Goal: Task Accomplishment & Management: Manage account settings

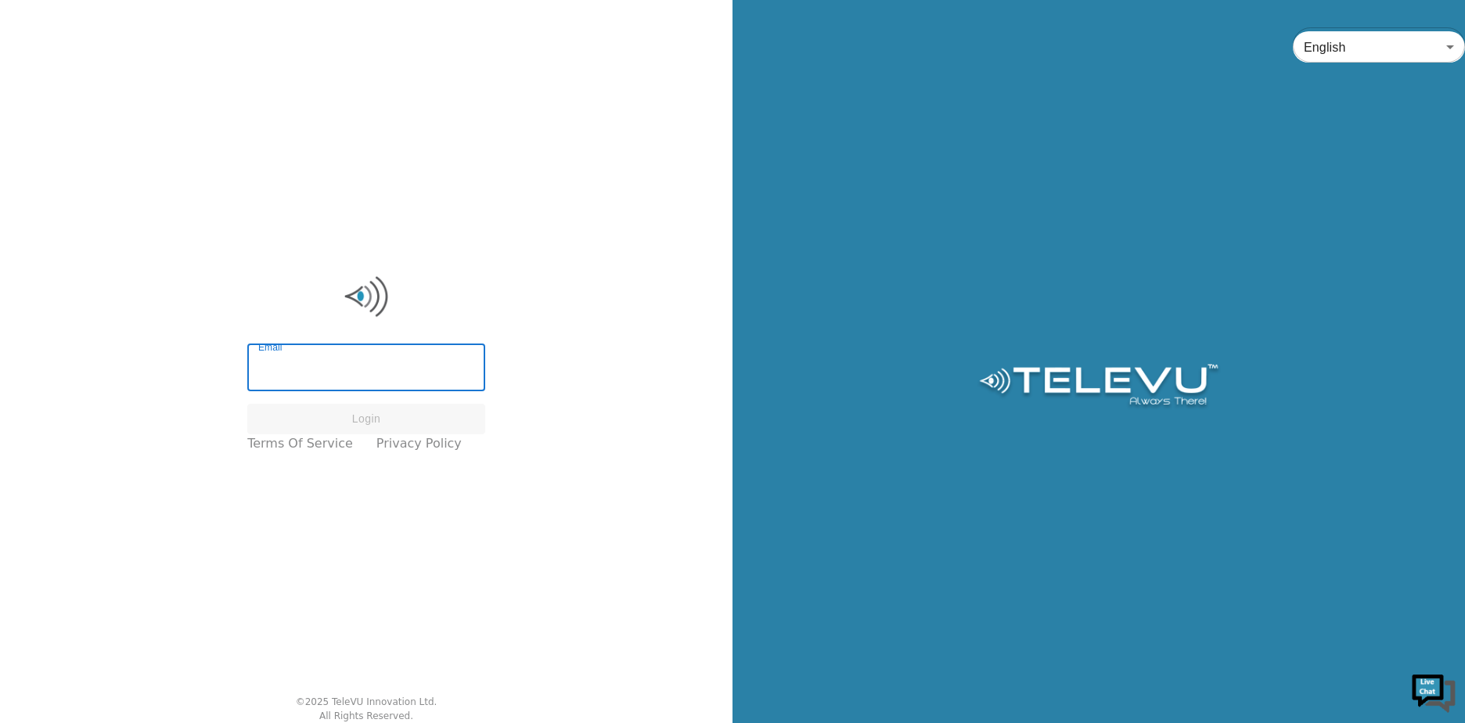
click at [280, 376] on input "Email" at bounding box center [366, 369] width 238 height 44
type input "[EMAIL_ADDRESS][DOMAIN_NAME]"
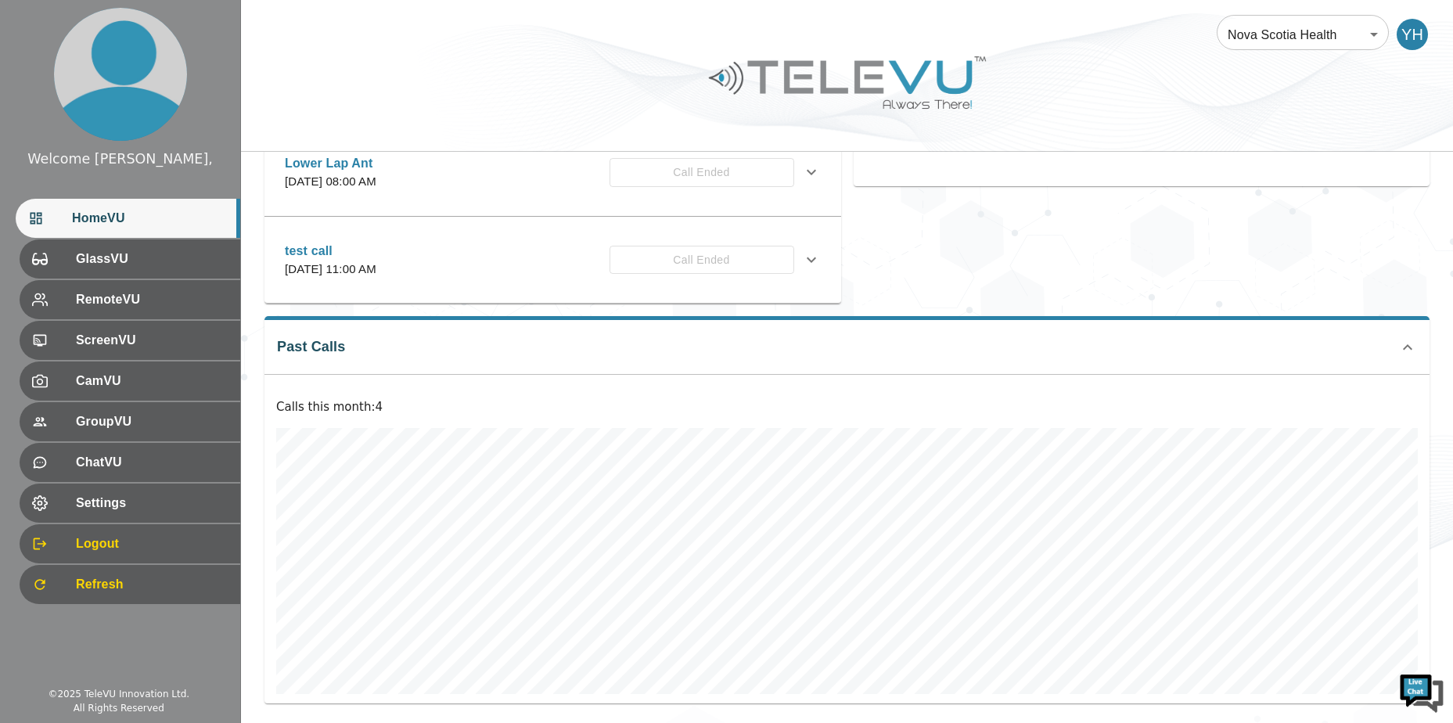
scroll to position [435, 0]
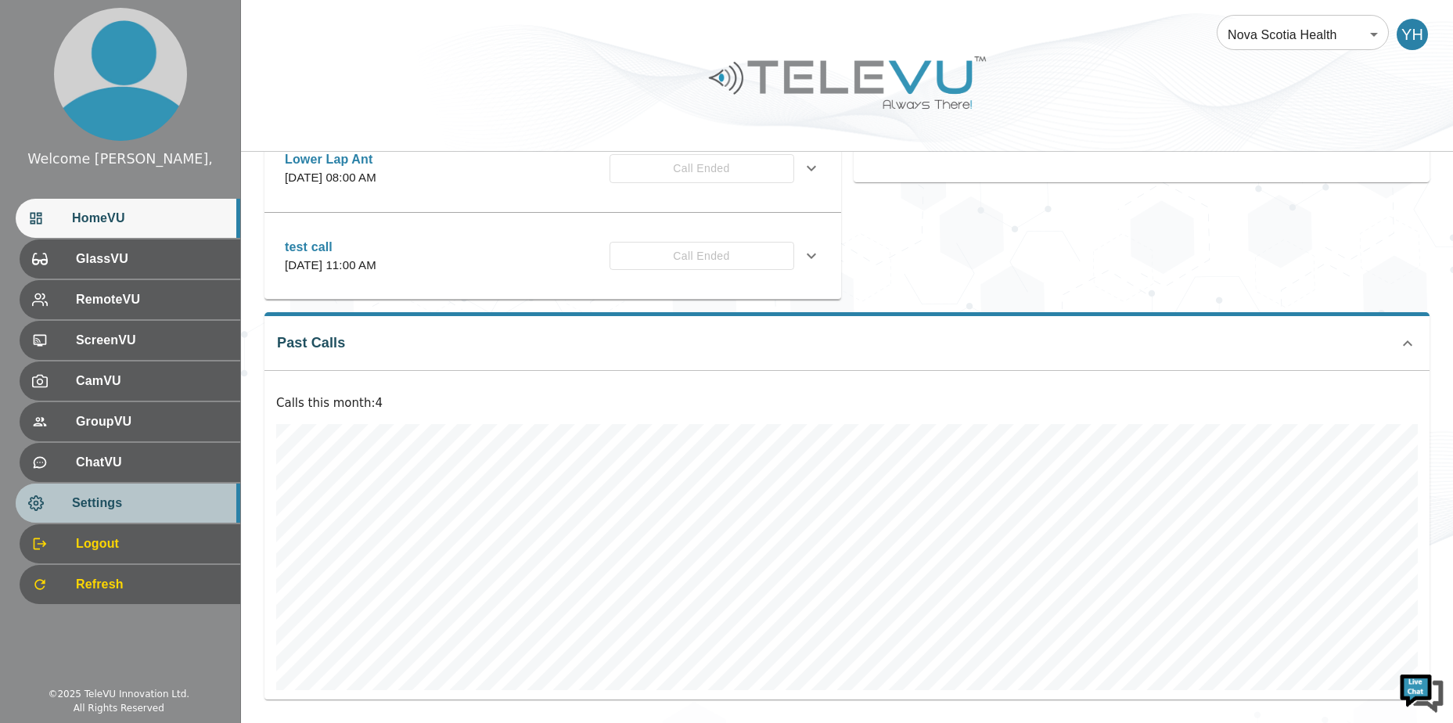
click at [157, 504] on span "Settings" at bounding box center [150, 503] width 156 height 19
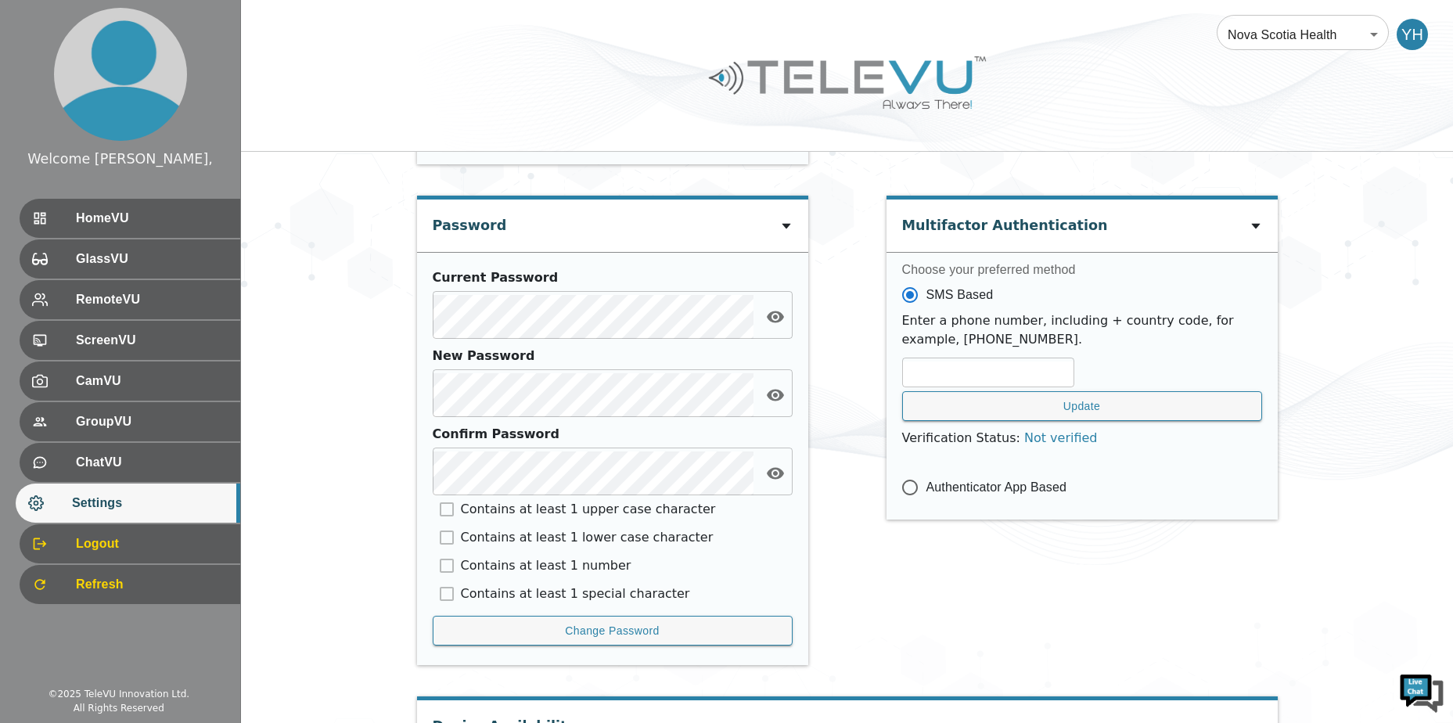
scroll to position [664, 0]
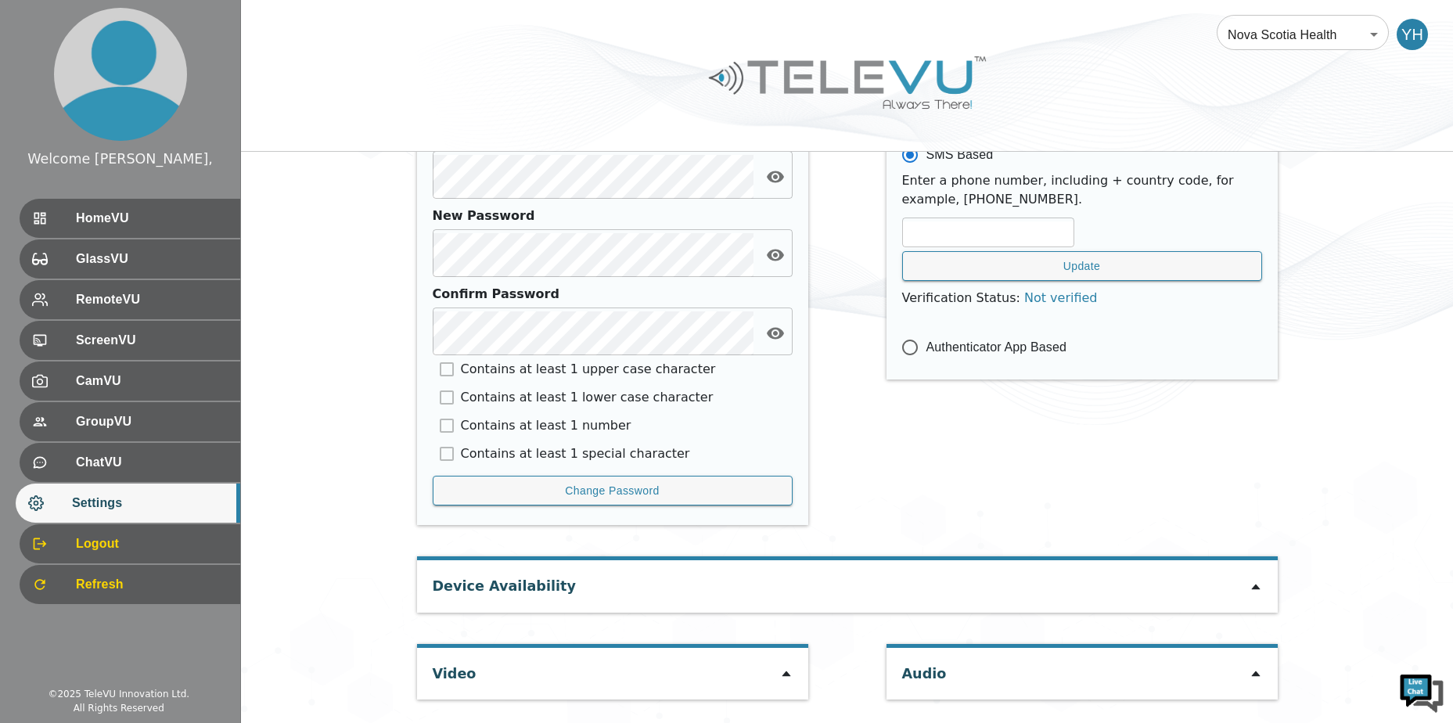
click at [773, 682] on div "Video" at bounding box center [612, 674] width 391 height 52
click at [795, 668] on div "Video" at bounding box center [612, 674] width 391 height 52
click at [791, 670] on icon at bounding box center [786, 674] width 13 height 13
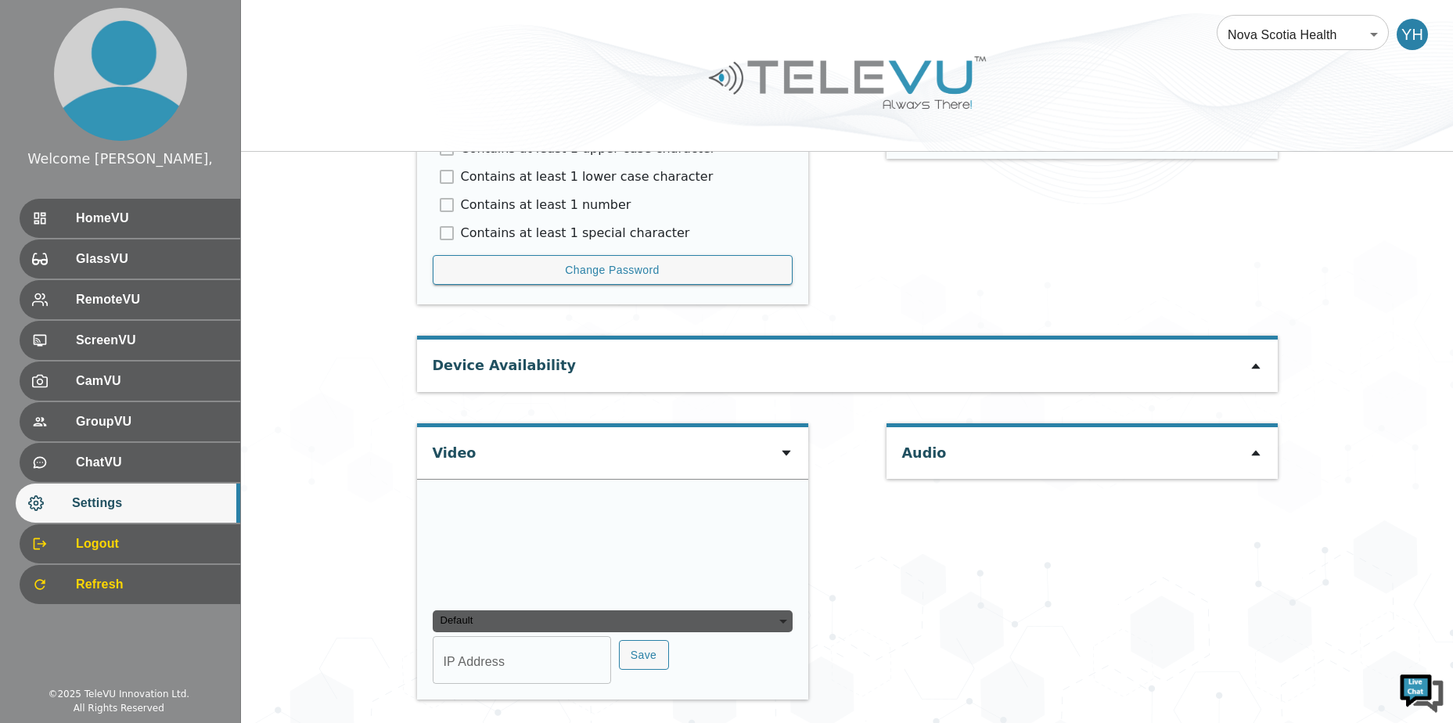
scroll to position [0, 0]
click at [516, 674] on input "IP Address" at bounding box center [522, 662] width 178 height 44
click at [1250, 365] on icon at bounding box center [1256, 366] width 13 height 13
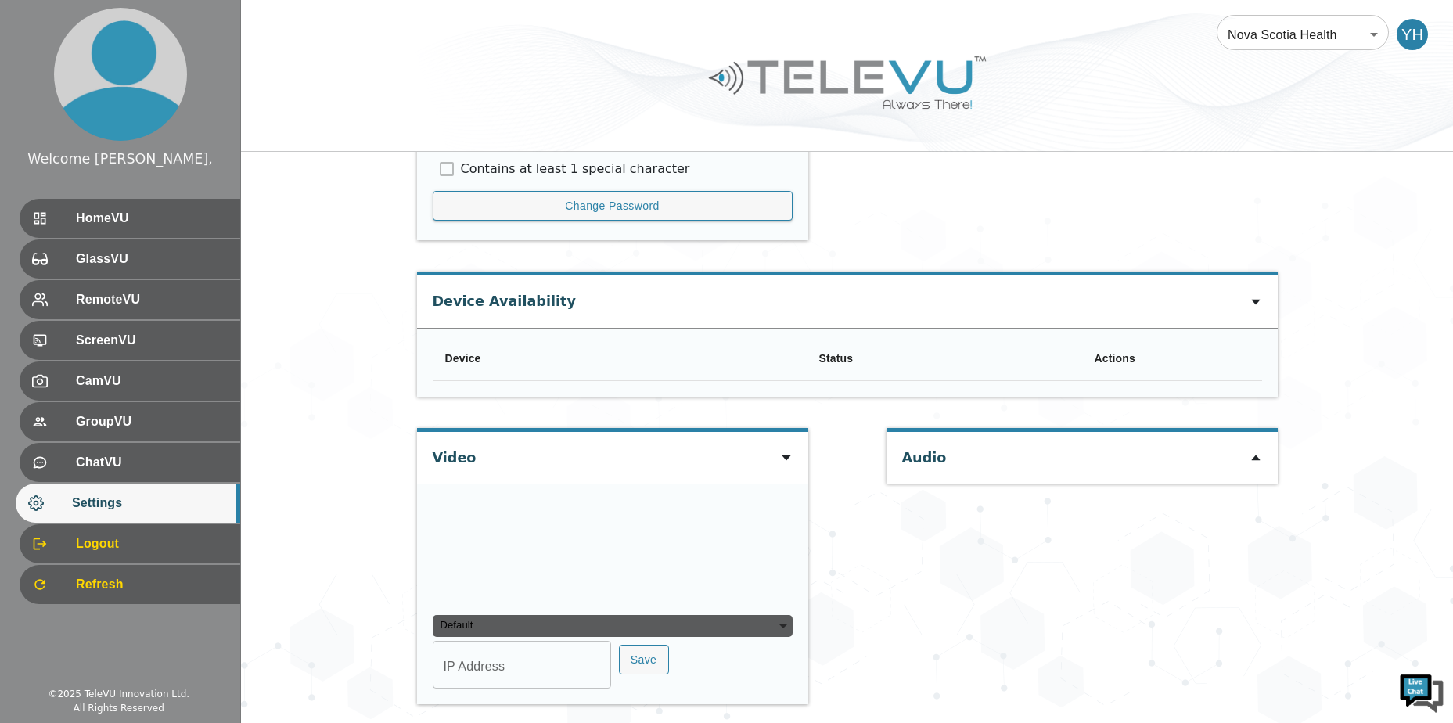
scroll to position [954, 0]
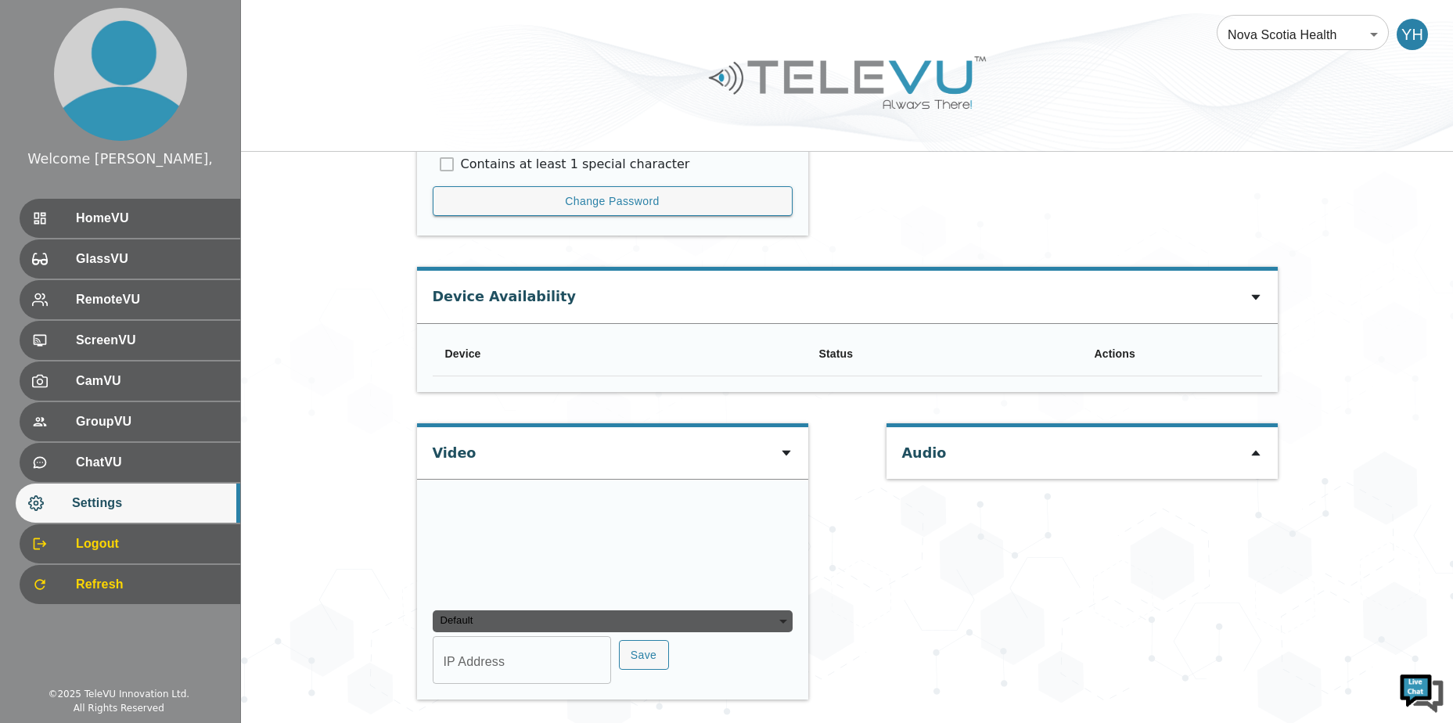
click at [1256, 480] on div "Audio" at bounding box center [1082, 569] width 391 height 292
click at [1256, 463] on div "Audio" at bounding box center [1082, 453] width 391 height 52
click at [1256, 461] on div at bounding box center [1256, 453] width 13 height 19
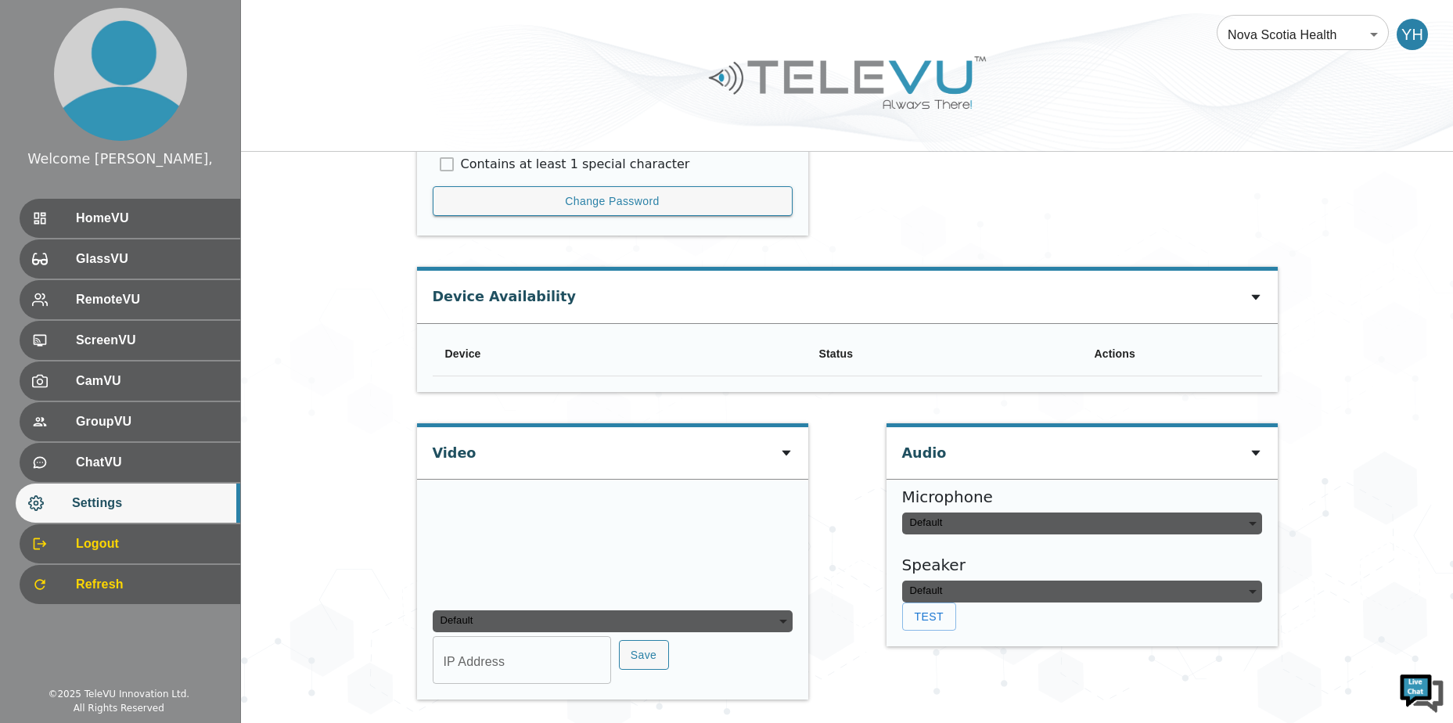
click at [473, 688] on div "Default IP Address IP Address Save" at bounding box center [612, 589] width 391 height 221
click at [549, 663] on input "IP Address" at bounding box center [522, 662] width 178 height 44
type input "COM8"
click at [735, 655] on div "IP Address COM8 IP Address Save" at bounding box center [613, 662] width 360 height 44
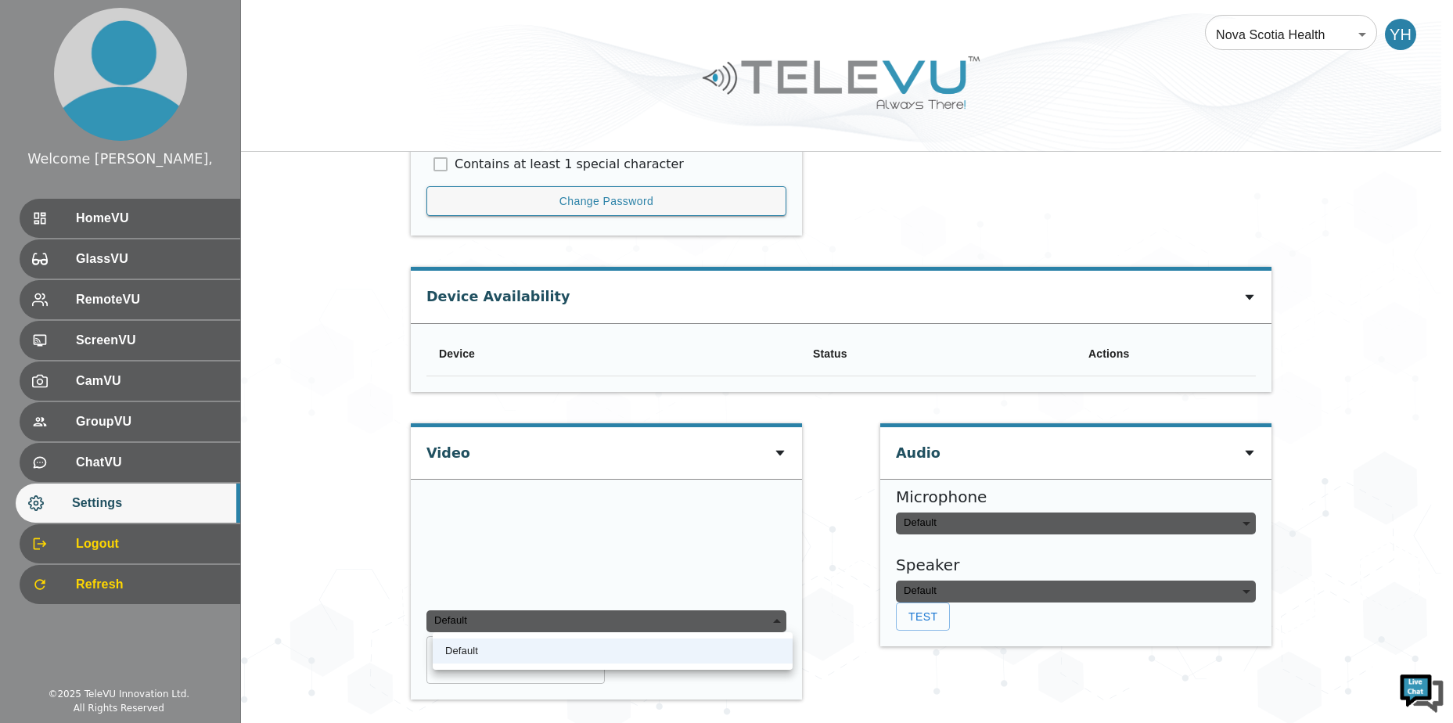
click at [774, 620] on div "Default" at bounding box center [607, 621] width 360 height 22
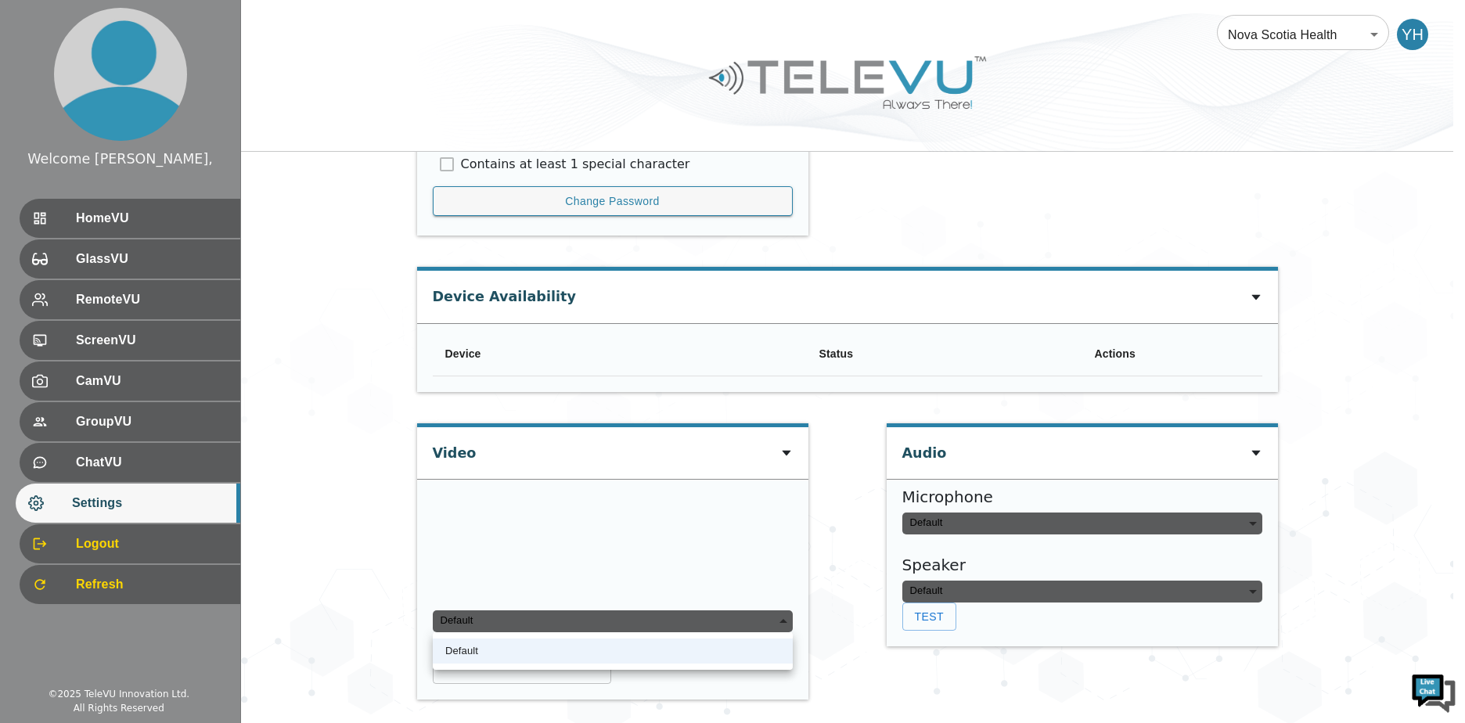
click at [826, 637] on div at bounding box center [732, 361] width 1465 height 723
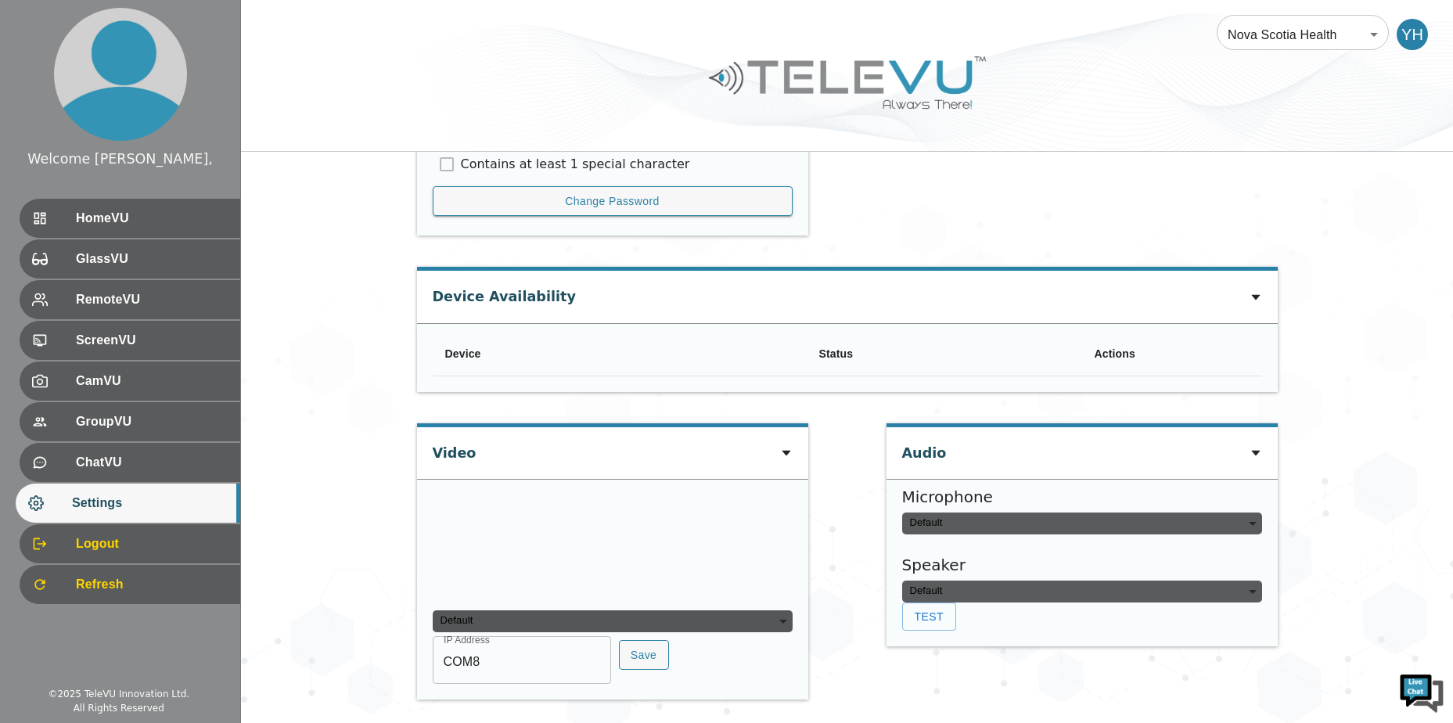
type input "ca448cb25295f07c63cdcd9fc9a30ce07f45a99cba3b5fb5111876ae9f584d11"
type input "default"
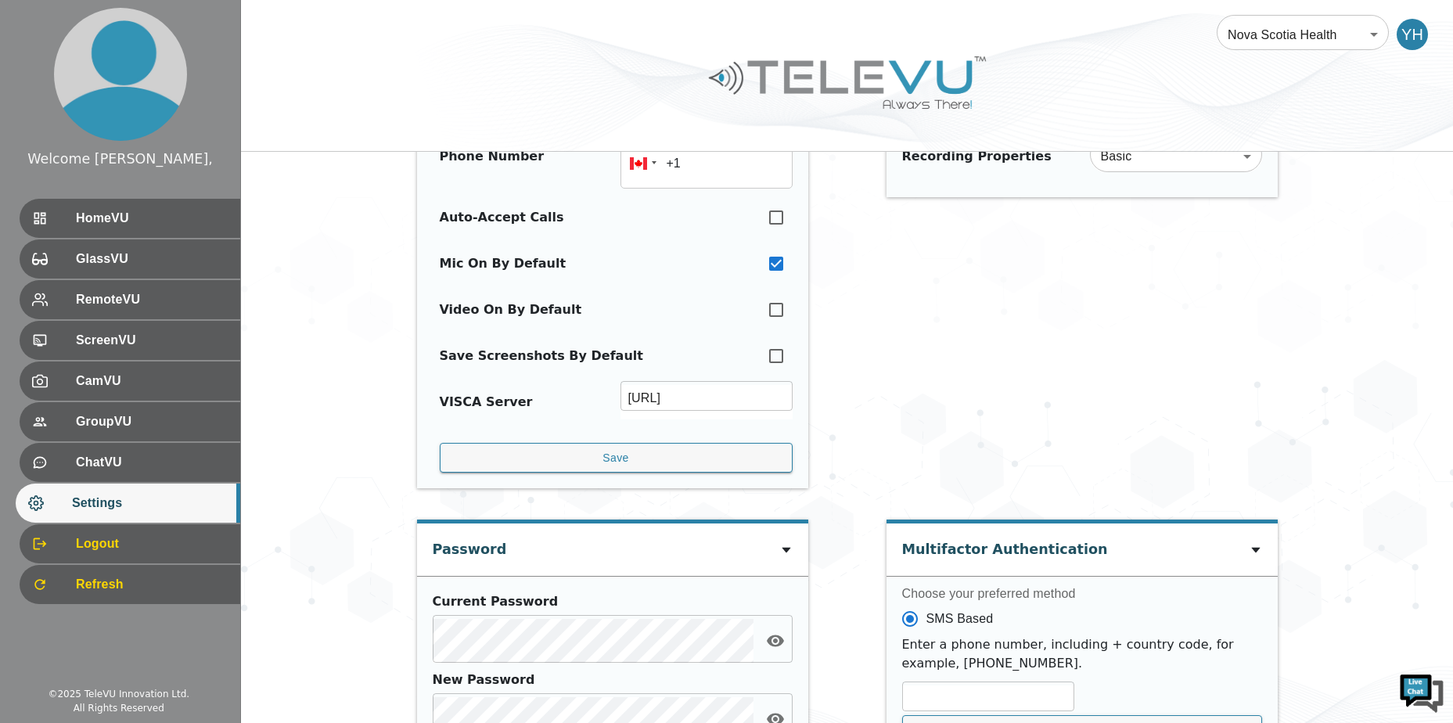
scroll to position [191, 0]
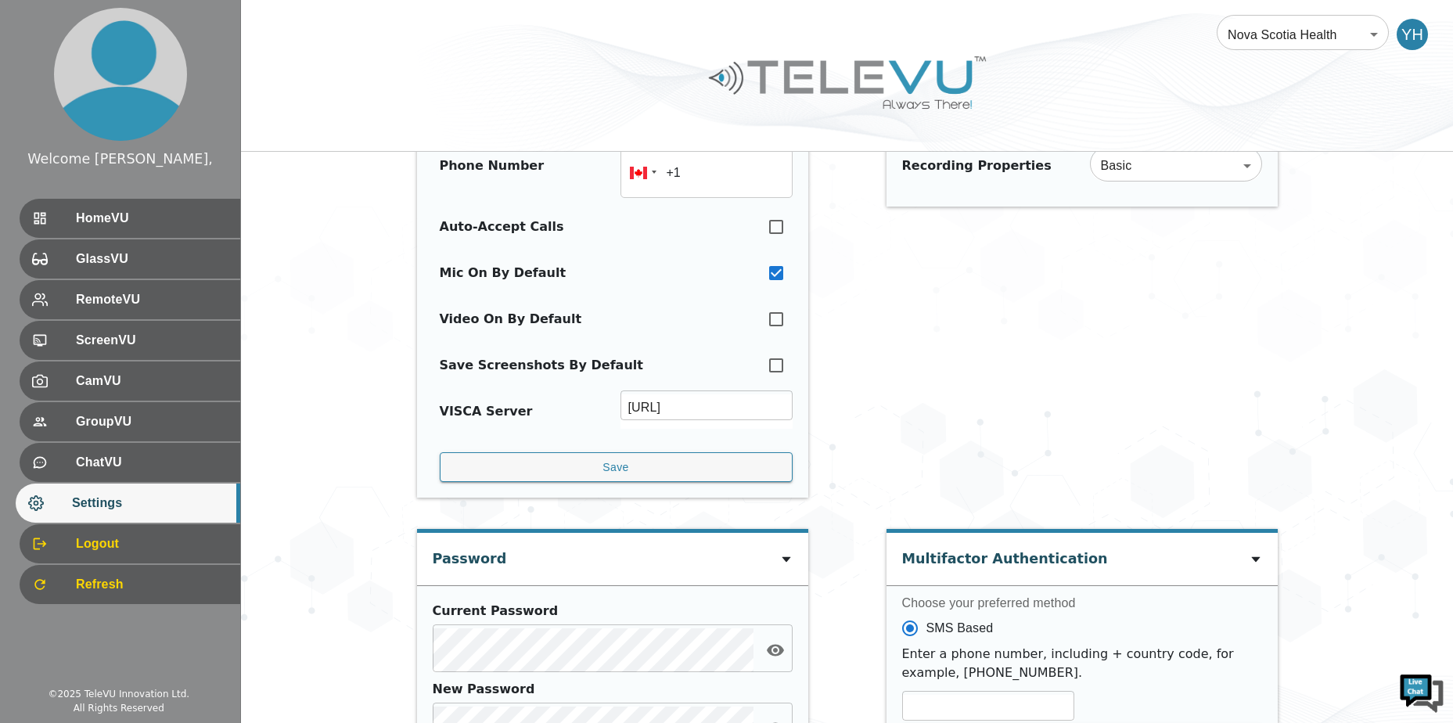
click at [469, 409] on div "VISCA Server" at bounding box center [486, 411] width 93 height 19
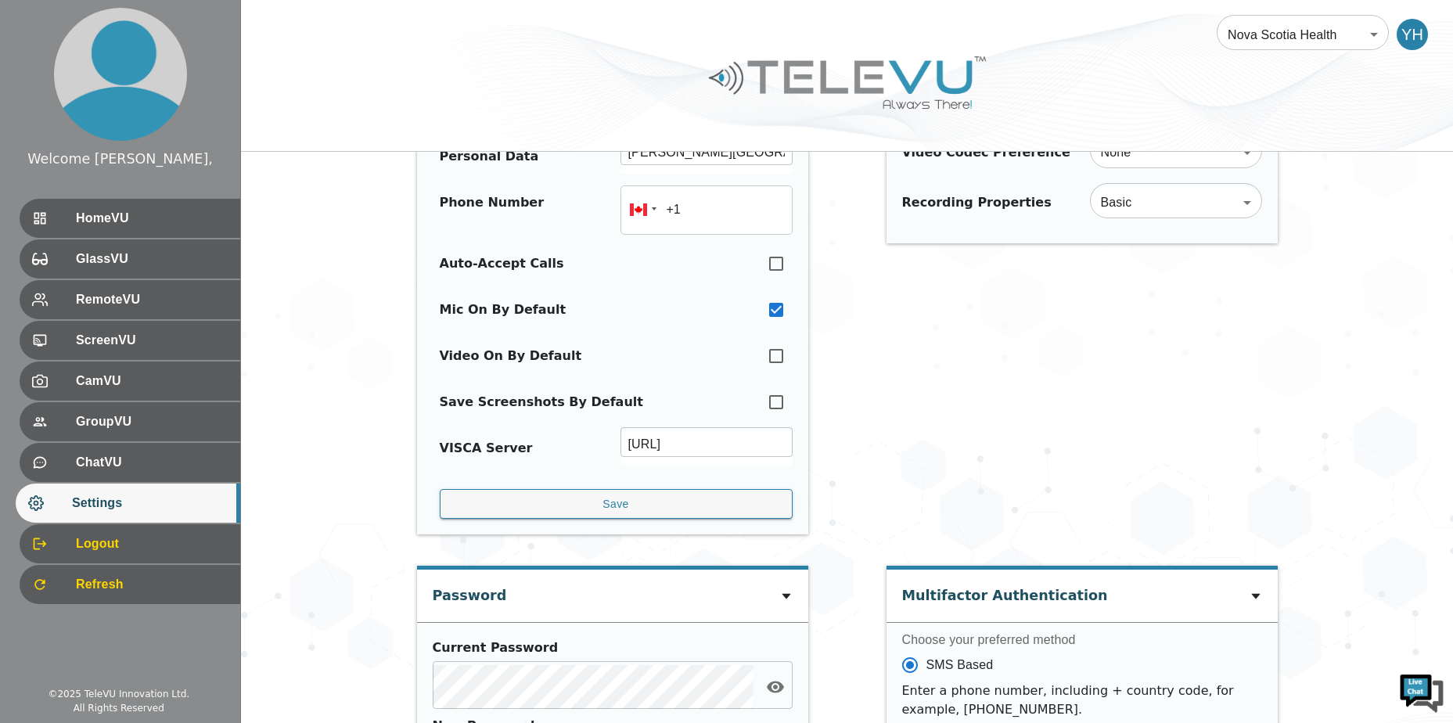
click at [469, 409] on div "Save Screenshots By Default" at bounding box center [541, 402] width 203 height 19
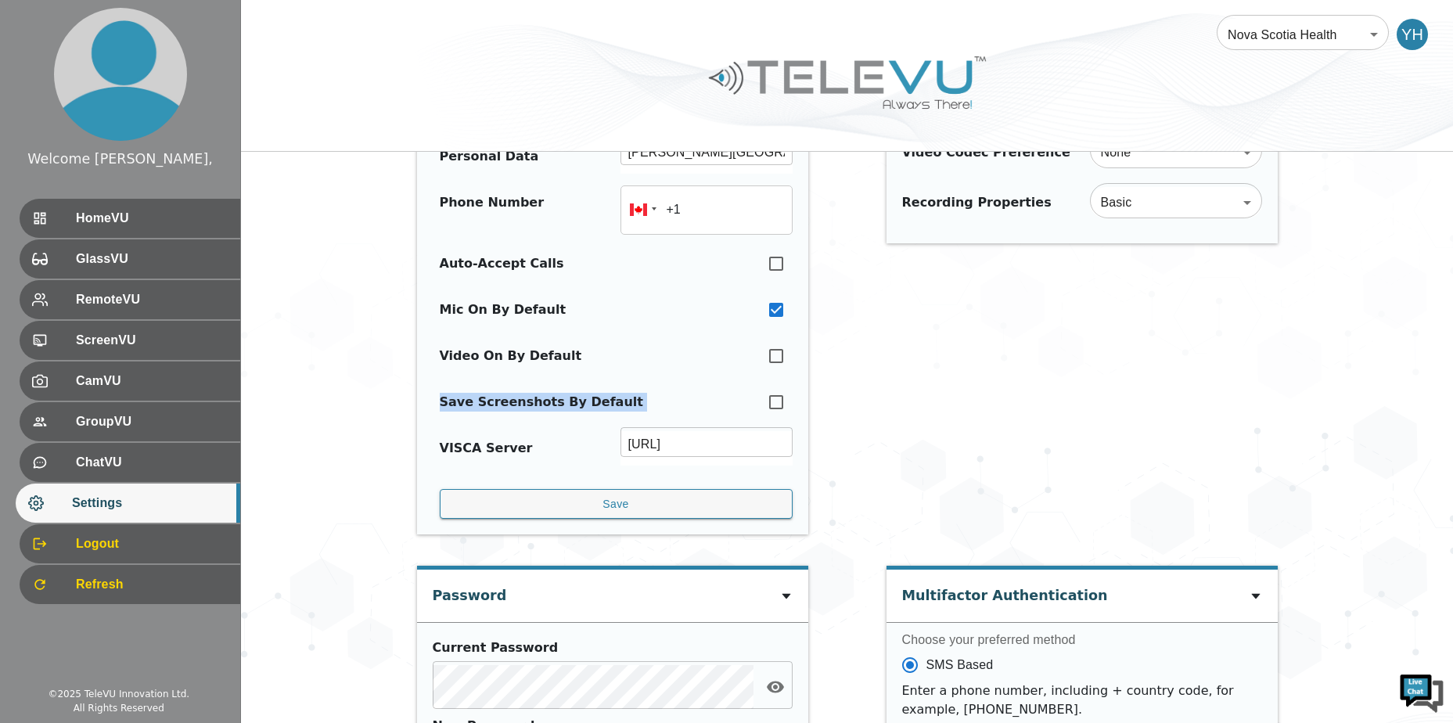
click at [469, 409] on div "Save Screenshots By Default" at bounding box center [541, 402] width 203 height 19
drag, startPoint x: 469, startPoint y: 409, endPoint x: 887, endPoint y: 383, distance: 418.7
click at [887, 383] on div "Video Settings Default Resolution High Definition (720p) HD ​ Video Codec Prefe…" at bounding box center [1082, 277] width 391 height 545
